Goal: Transaction & Acquisition: Purchase product/service

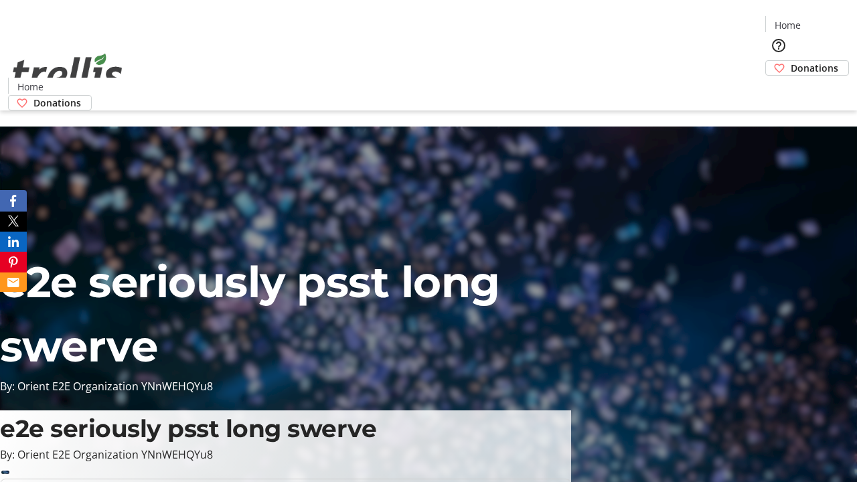
click at [818, 20] on span "Sign Up" at bounding box center [823, 19] width 39 height 16
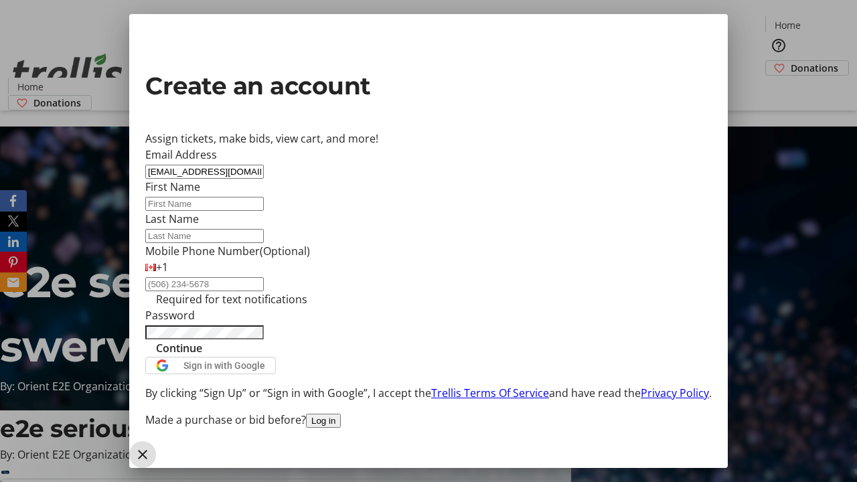
type input "[EMAIL_ADDRESS][DOMAIN_NAME]"
type input "Winfield"
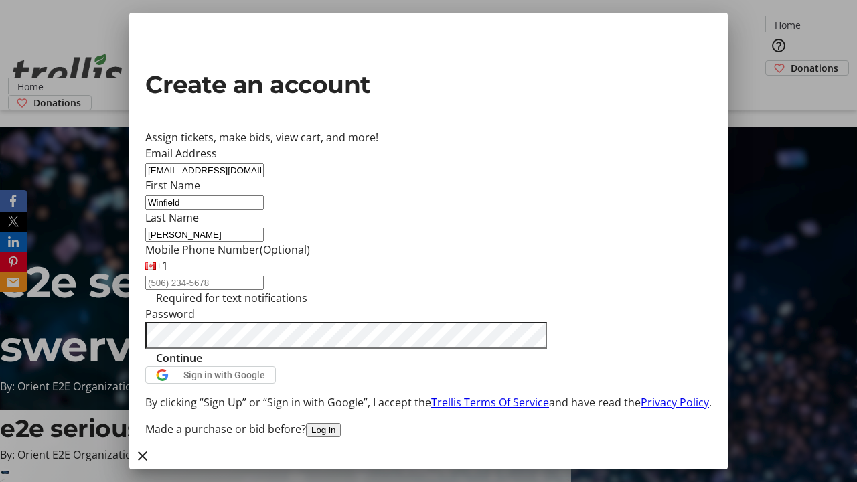
type input "[PERSON_NAME]"
click at [202, 366] on span "Continue" at bounding box center [179, 358] width 46 height 16
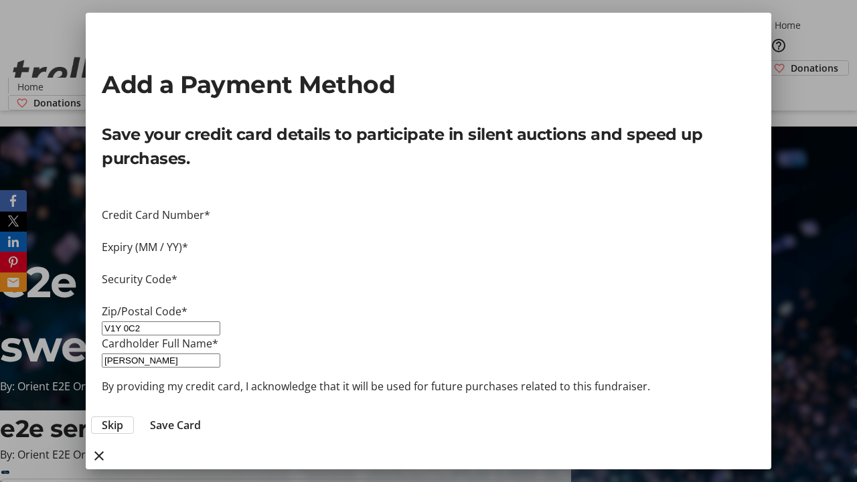
type input "V1Y 0C2"
click at [201, 417] on span "Save Card" at bounding box center [175, 425] width 51 height 16
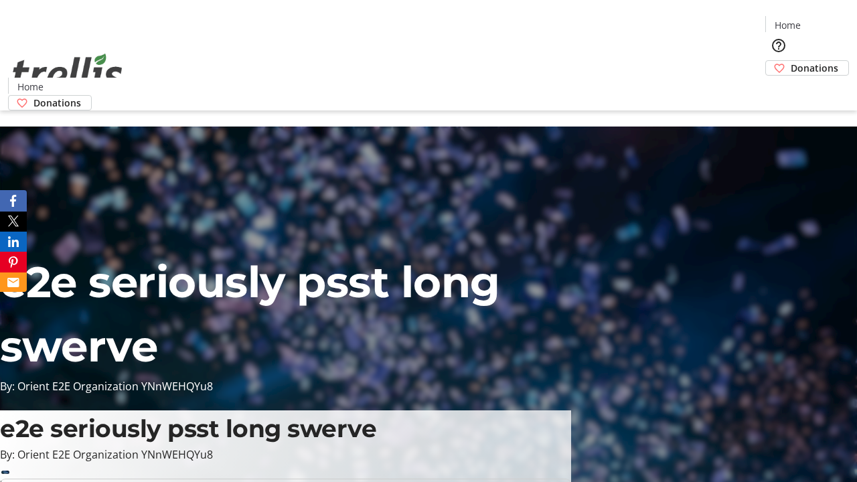
click at [790, 61] on span "Donations" at bounding box center [814, 68] width 48 height 14
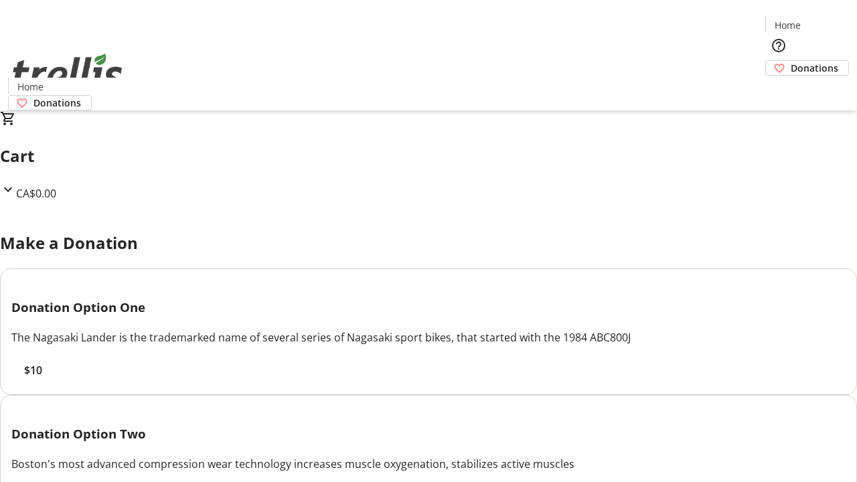
click at [42, 378] on span "$10" at bounding box center [33, 370] width 18 height 16
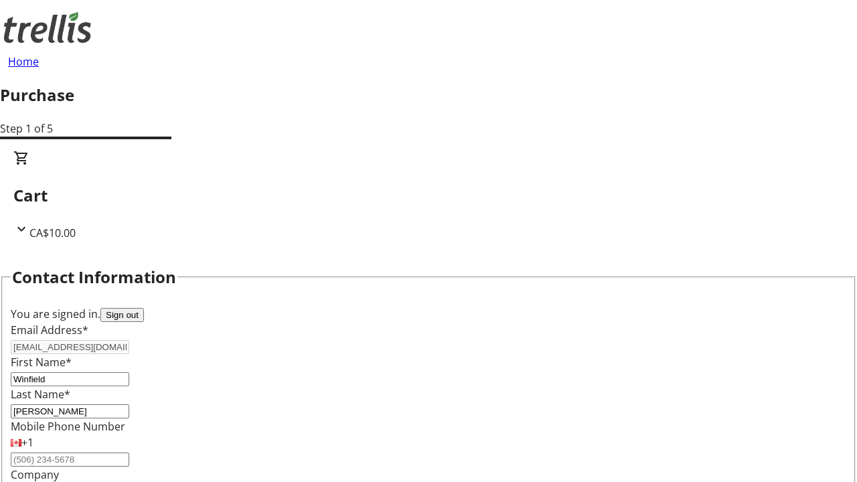
select select "BC"
select select "CA"
type input "Kelowna"
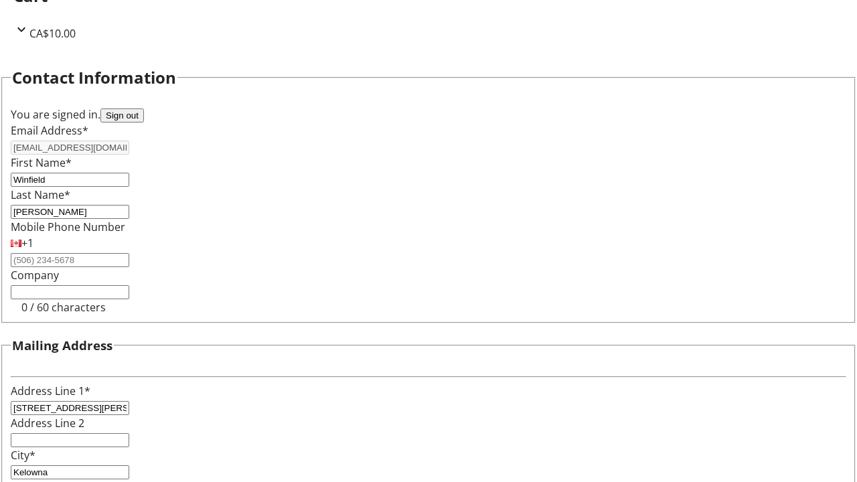
type input "V1Y 0C2"
